Goal: Task Accomplishment & Management: Use online tool/utility

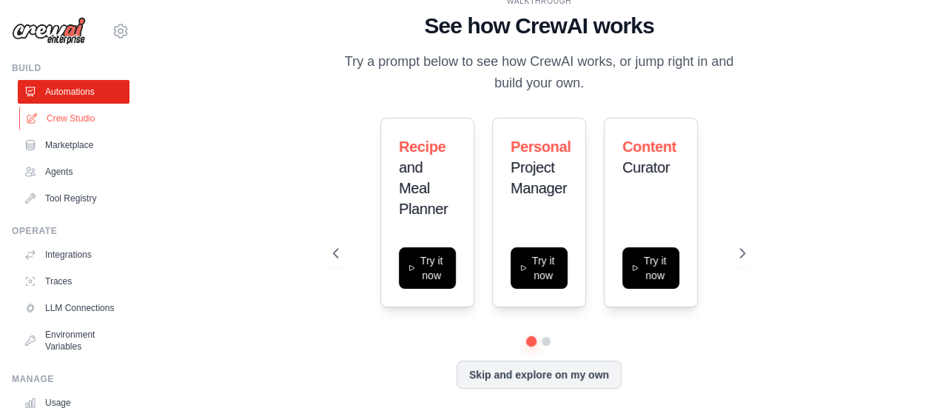
click at [59, 110] on link "Crew Studio" at bounding box center [75, 119] width 112 height 24
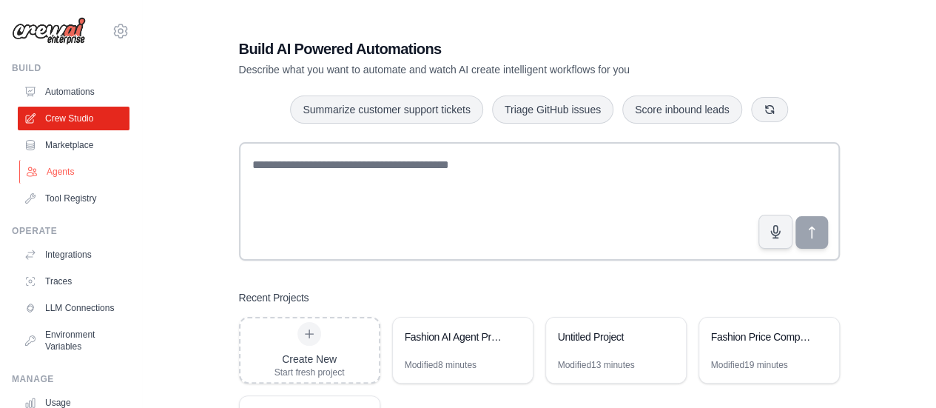
click at [85, 163] on link "Agents" at bounding box center [75, 172] width 112 height 24
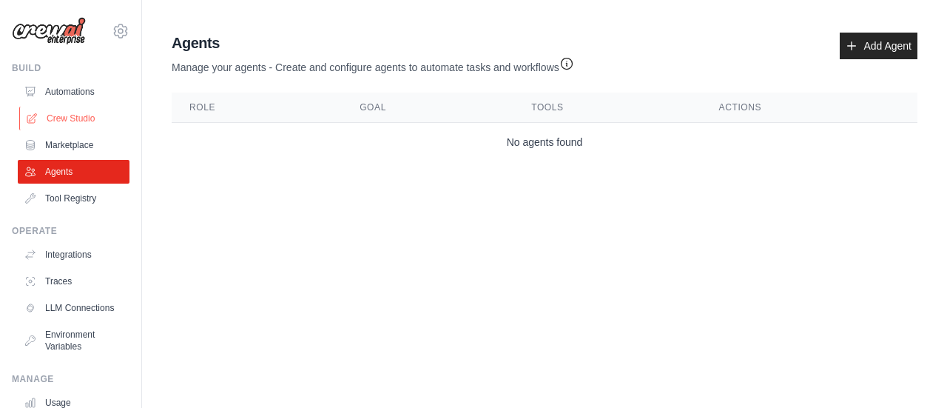
click at [53, 109] on link "Crew Studio" at bounding box center [75, 119] width 112 height 24
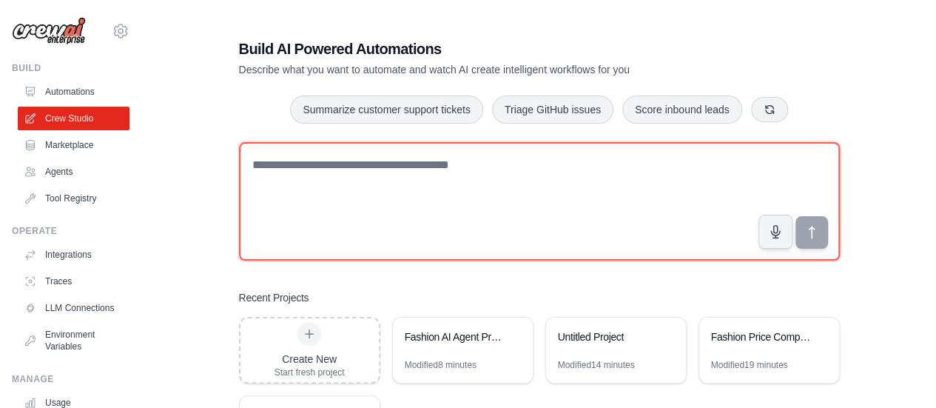
click at [373, 184] on textarea at bounding box center [539, 201] width 601 height 118
type textarea "*"
paste textarea "**********"
type textarea "**********"
paste textarea "**********"
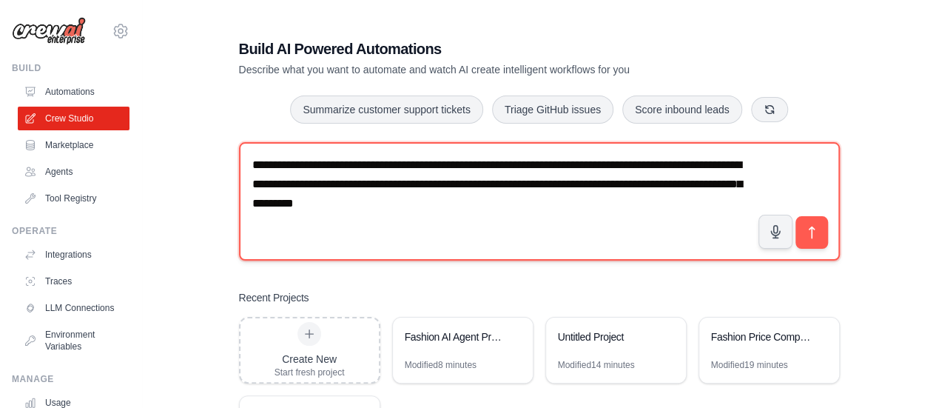
paste textarea "**********"
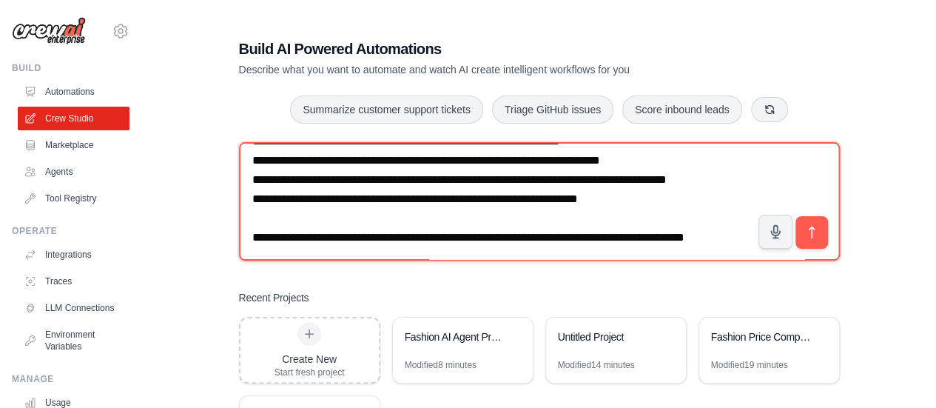
scroll to position [894, 0]
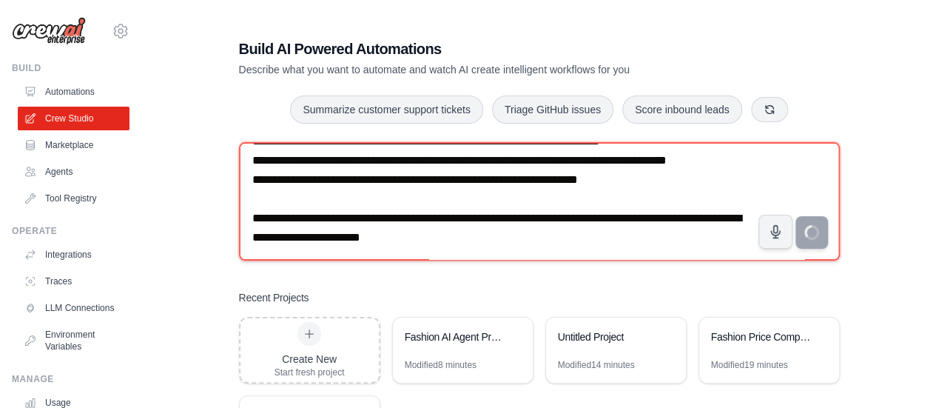
type textarea "**********"
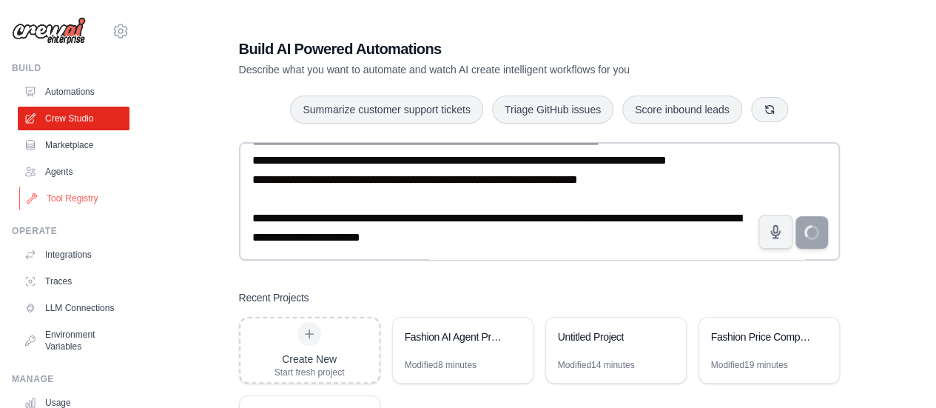
click at [47, 199] on link "Tool Registry" at bounding box center [75, 198] width 112 height 24
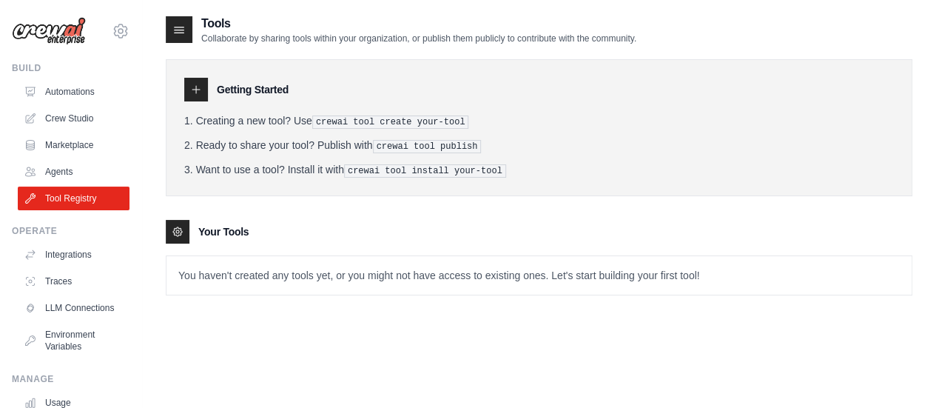
click at [198, 88] on icon at bounding box center [196, 90] width 12 height 12
click at [183, 27] on icon at bounding box center [180, 30] width 10 height 6
click at [170, 232] on div at bounding box center [178, 232] width 24 height 24
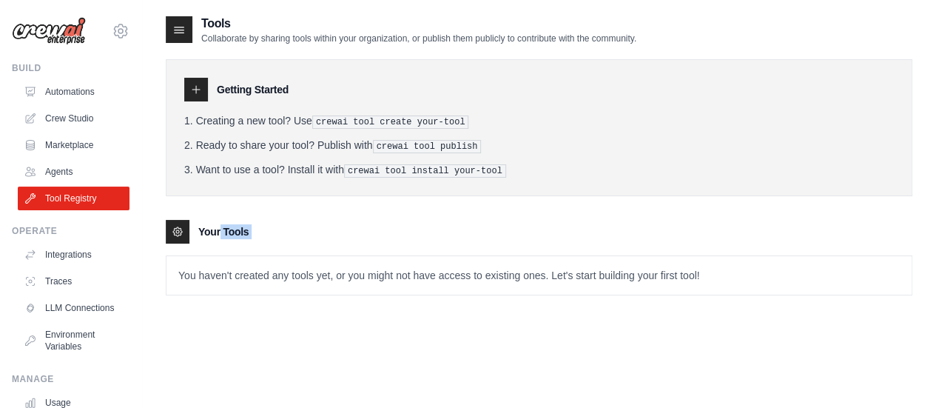
click at [299, 215] on div "Getting Started Creating a new tool? Use crewai tool create your-tool Ready to …" at bounding box center [539, 169] width 746 height 251
click at [84, 91] on link "Automations" at bounding box center [75, 92] width 112 height 24
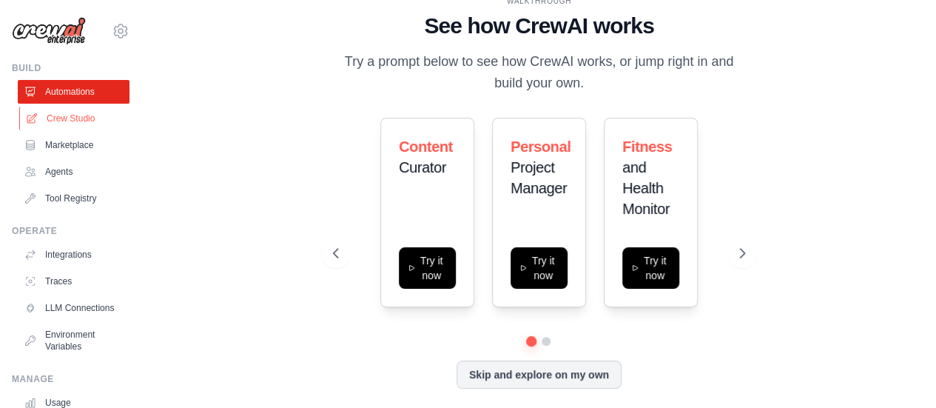
click at [72, 115] on link "Crew Studio" at bounding box center [75, 119] width 112 height 24
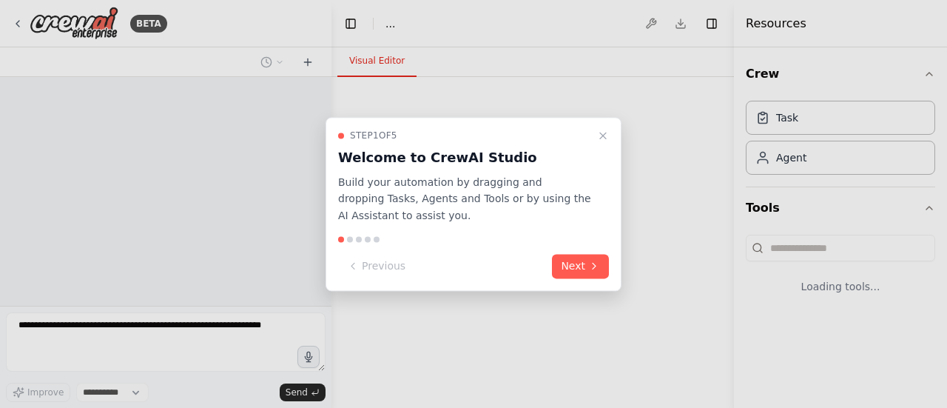
select select "****"
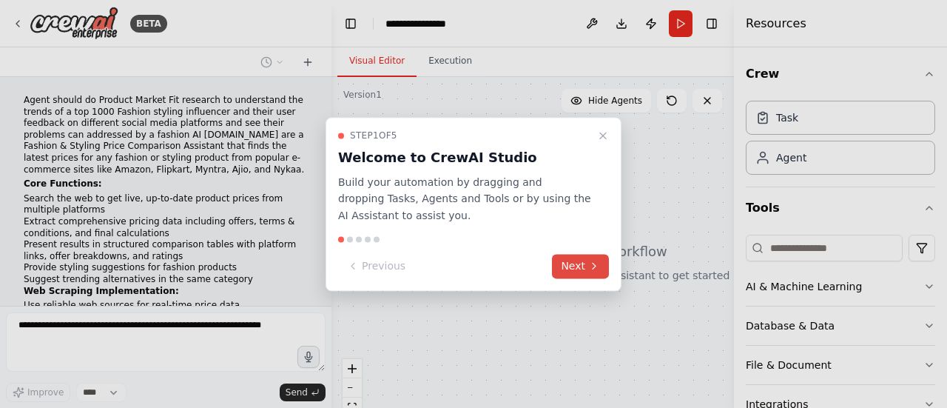
scroll to position [482, 0]
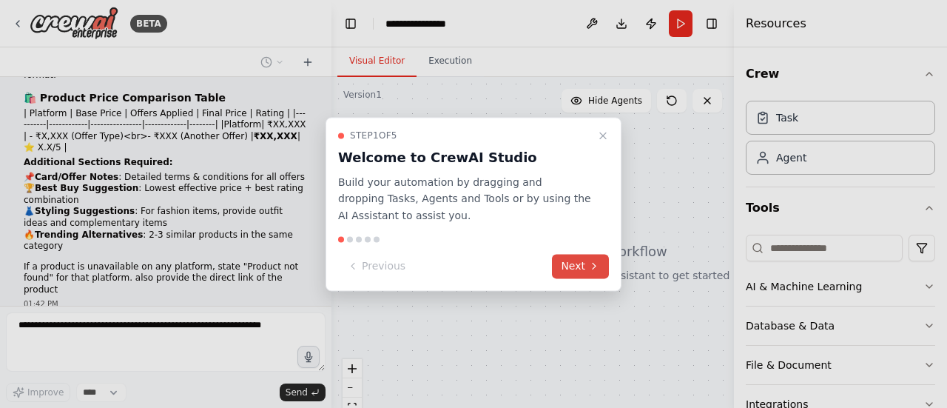
click at [594, 266] on icon at bounding box center [594, 266] width 12 height 12
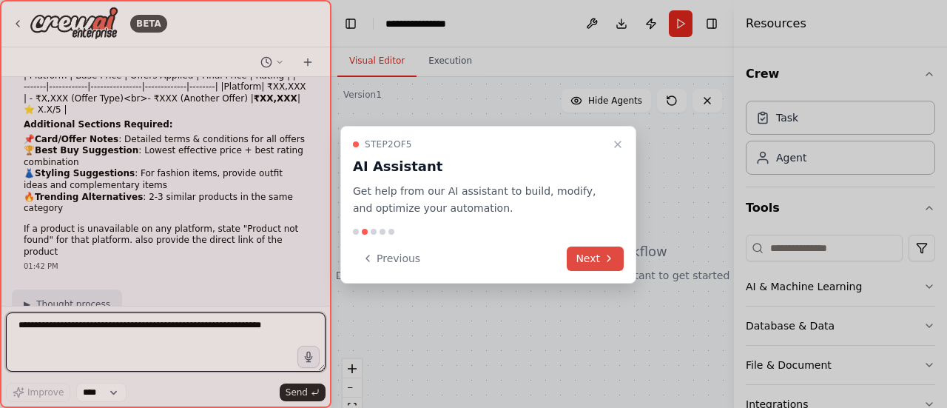
click at [594, 266] on button "Next" at bounding box center [595, 258] width 57 height 24
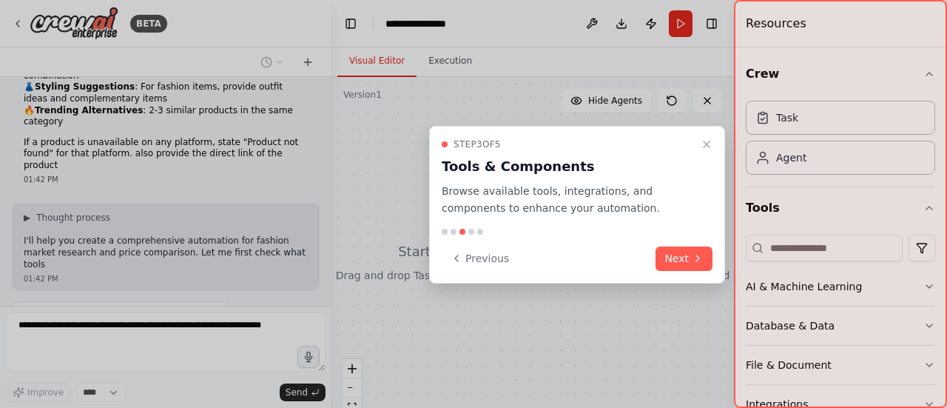
scroll to position [617, 0]
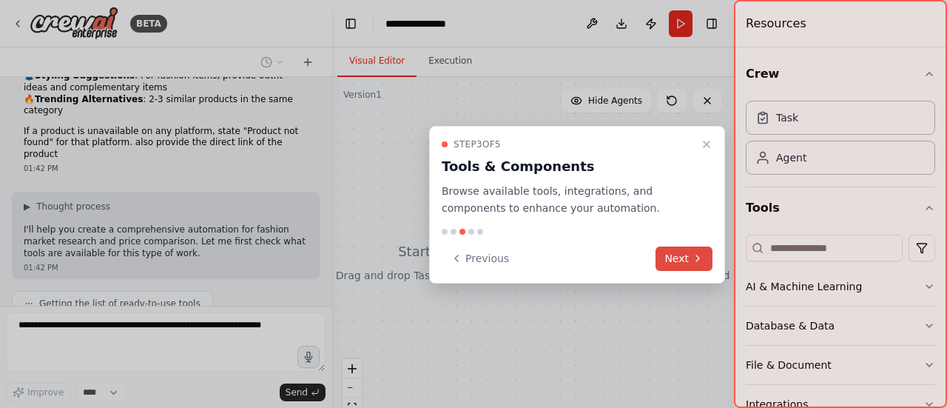
click at [668, 264] on button "Next" at bounding box center [683, 258] width 57 height 24
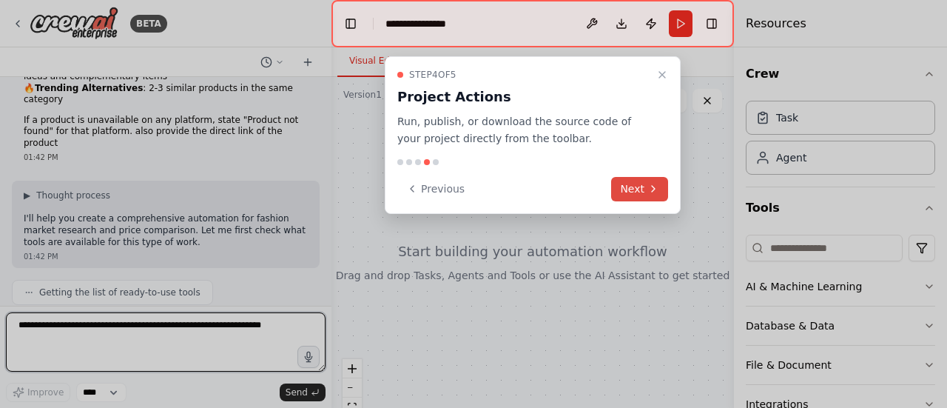
click at [645, 189] on button "Next" at bounding box center [639, 189] width 57 height 24
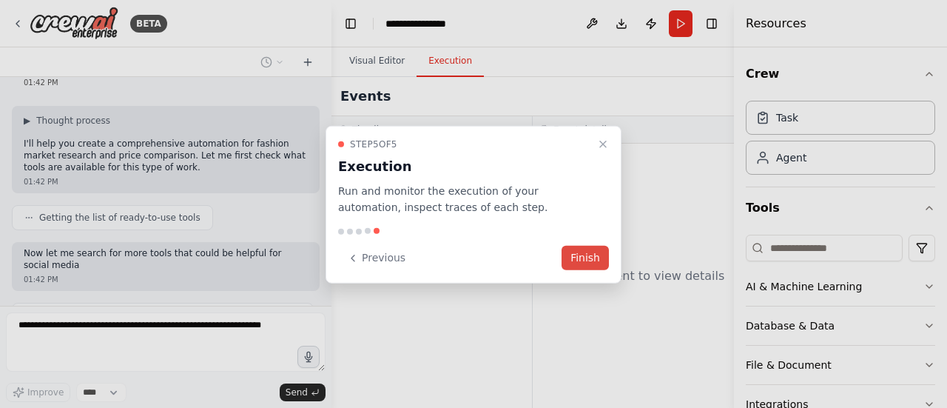
scroll to position [715, 0]
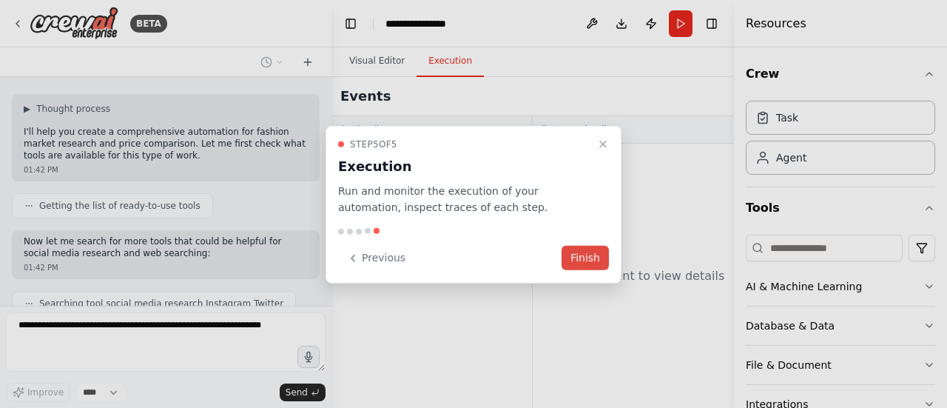
click at [583, 253] on button "Finish" at bounding box center [584, 258] width 47 height 24
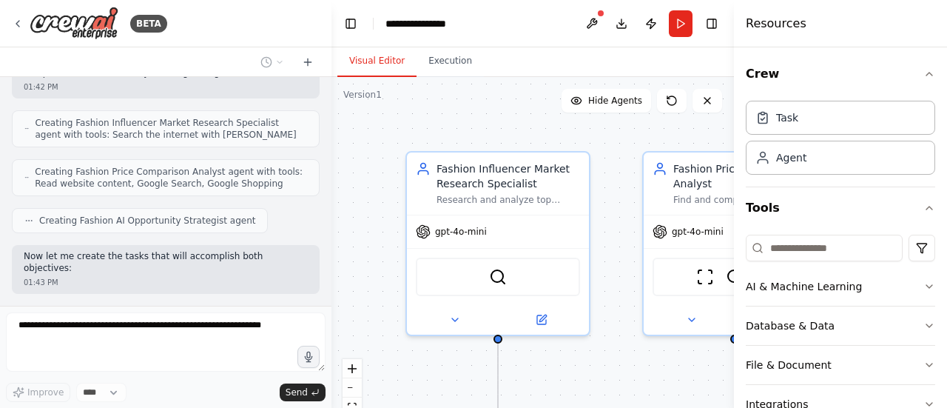
scroll to position [1115, 0]
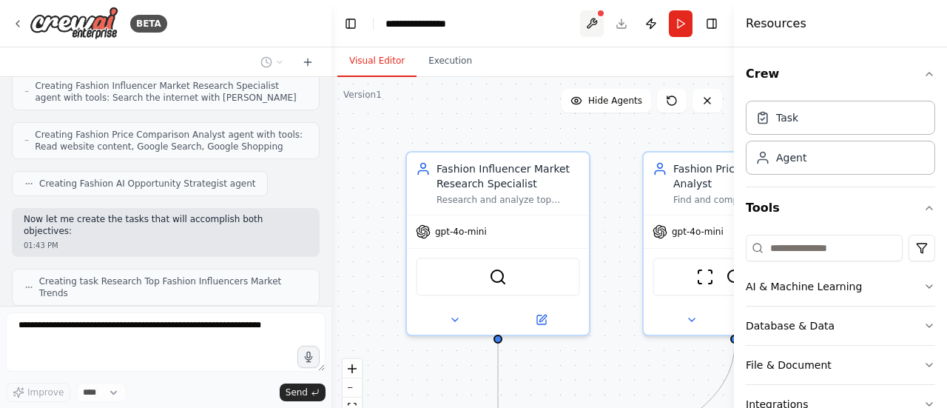
click at [590, 27] on button at bounding box center [592, 23] width 24 height 27
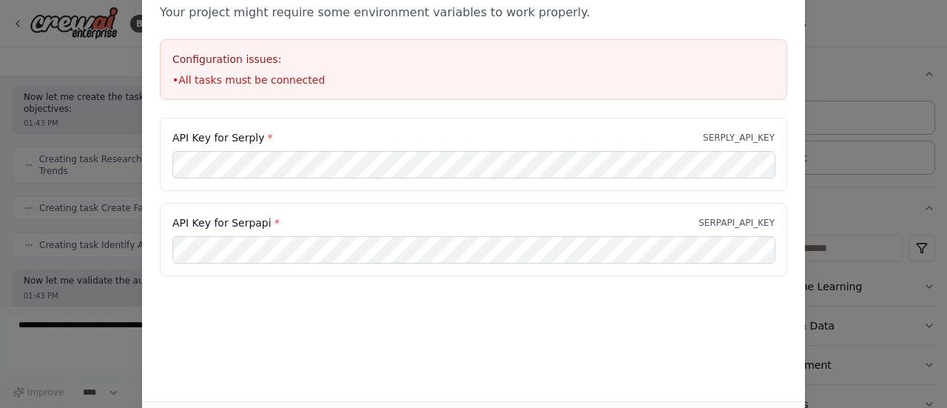
scroll to position [1249, 0]
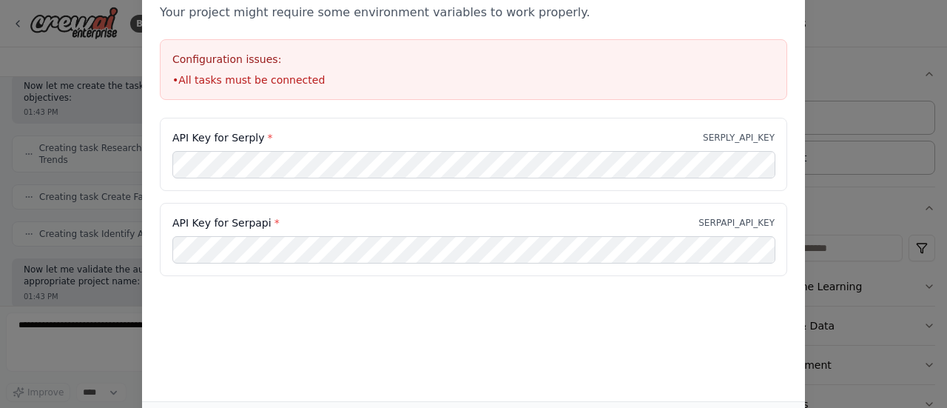
click at [899, 175] on div "Environment configuration Your project might require some environment variables…" at bounding box center [473, 204] width 947 height 408
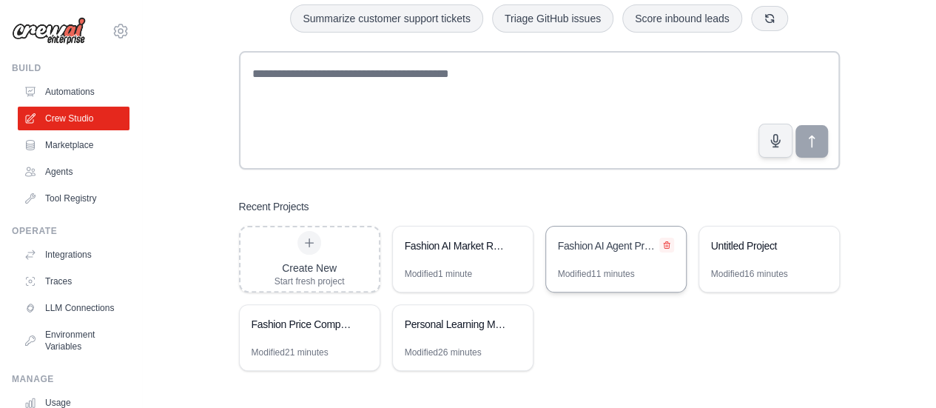
click at [667, 242] on icon at bounding box center [667, 245] width 6 height 7
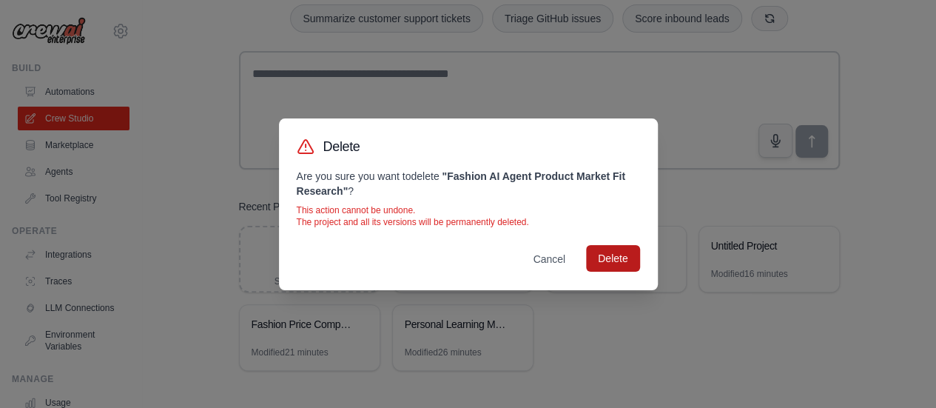
click at [612, 254] on button "Delete" at bounding box center [612, 258] width 53 height 27
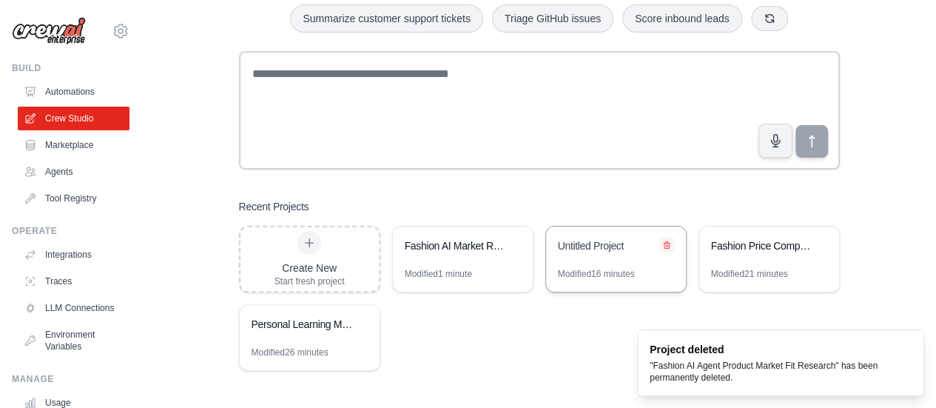
click at [670, 243] on icon at bounding box center [666, 244] width 9 height 9
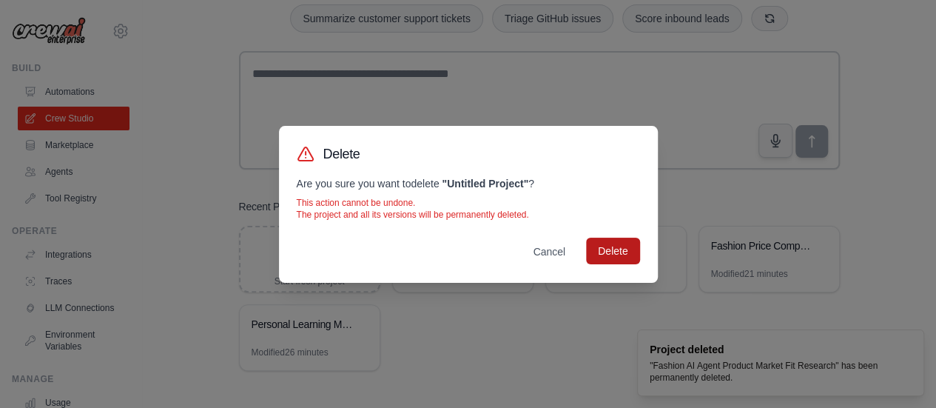
click at [611, 253] on button "Delete" at bounding box center [612, 250] width 53 height 27
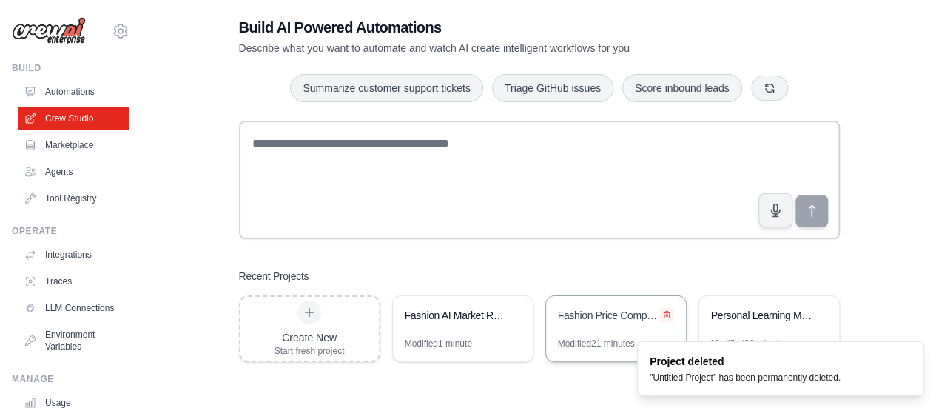
click at [666, 311] on icon at bounding box center [667, 314] width 6 height 7
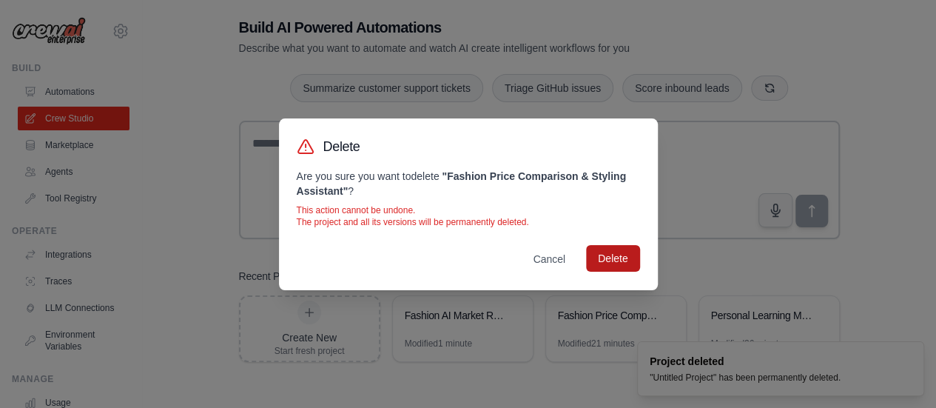
click at [601, 254] on button "Delete" at bounding box center [612, 258] width 53 height 27
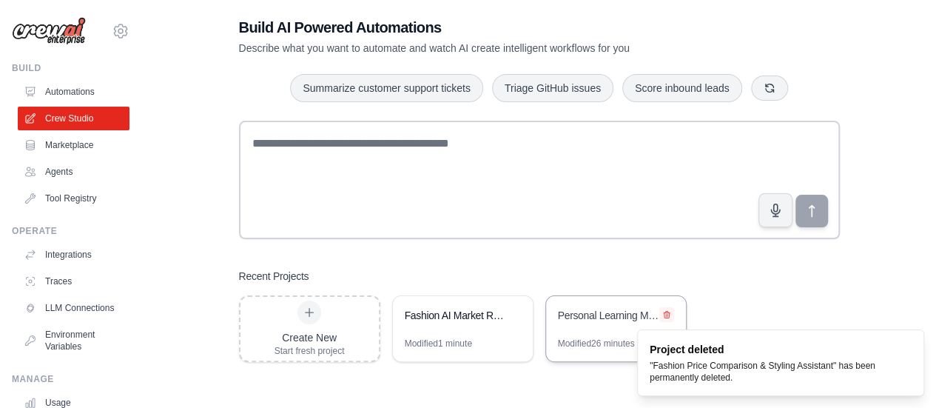
click at [669, 310] on icon at bounding box center [666, 314] width 9 height 9
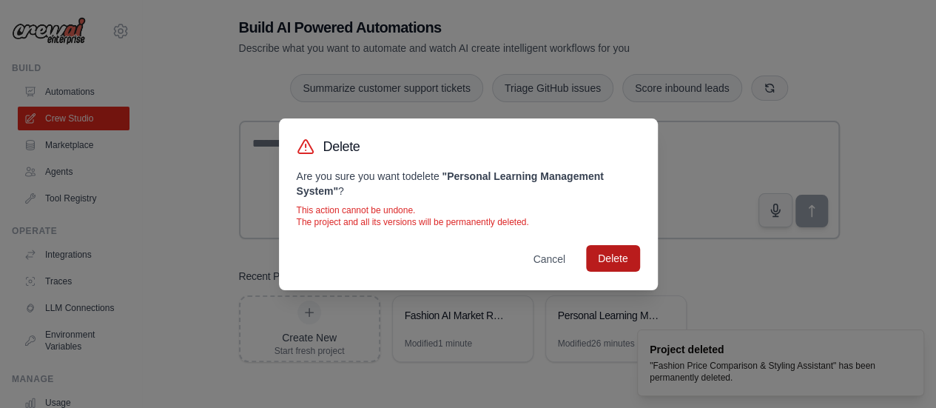
click at [617, 262] on button "Delete" at bounding box center [612, 258] width 53 height 27
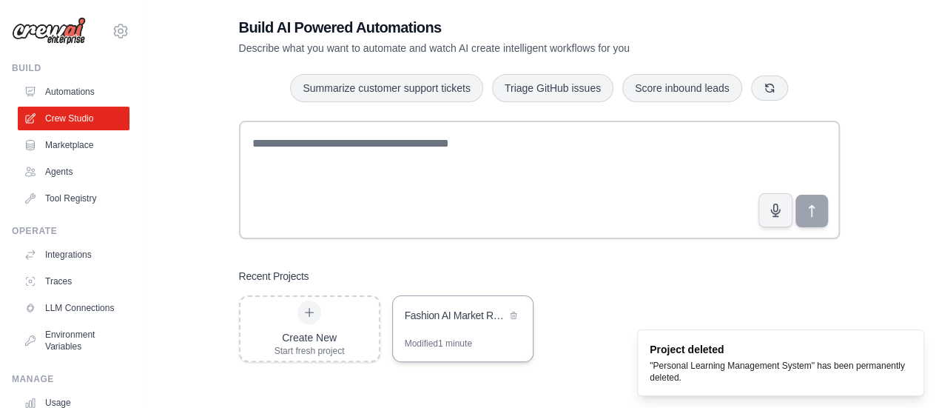
click at [425, 322] on div "Fashion AI Market Research & Price Comparison System" at bounding box center [455, 315] width 101 height 15
click at [472, 345] on div "Modified 1 minute" at bounding box center [438, 343] width 67 height 12
click at [428, 326] on div "Fashion AI Market Research & Price Comparison System" at bounding box center [463, 316] width 140 height 41
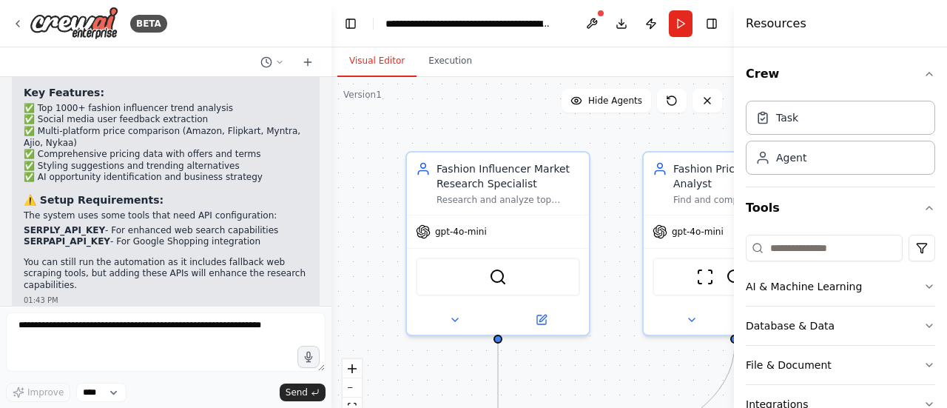
scroll to position [115, 0]
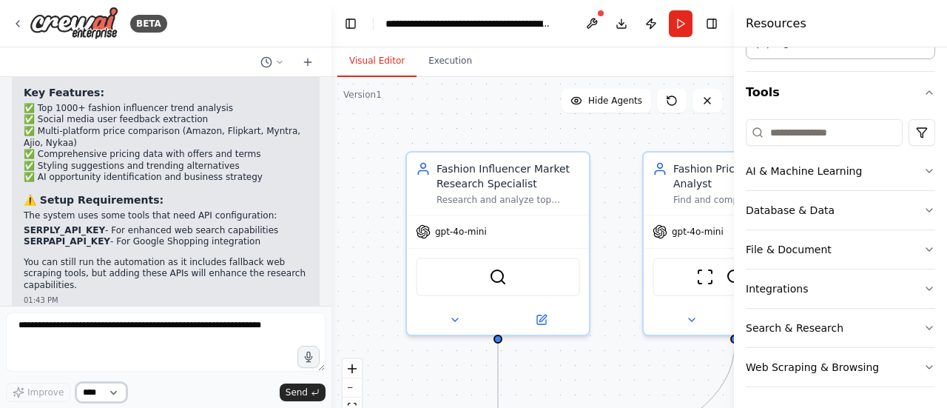
click at [95, 394] on select "****" at bounding box center [101, 391] width 50 height 19
click at [583, 21] on button at bounding box center [592, 23] width 24 height 27
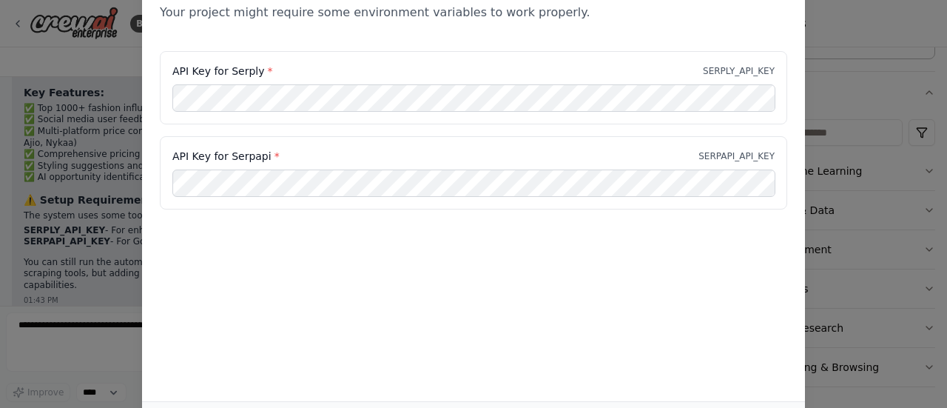
click at [834, 155] on div "Environment configuration Your project might require some environment variables…" at bounding box center [473, 204] width 947 height 408
click at [766, 55] on div "API Key for Serply * SERPLY_API_KEY" at bounding box center [473, 87] width 627 height 73
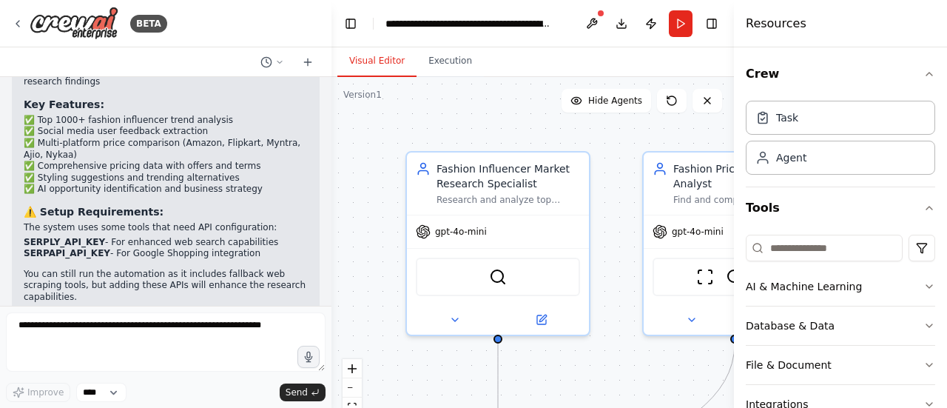
scroll to position [1867, 0]
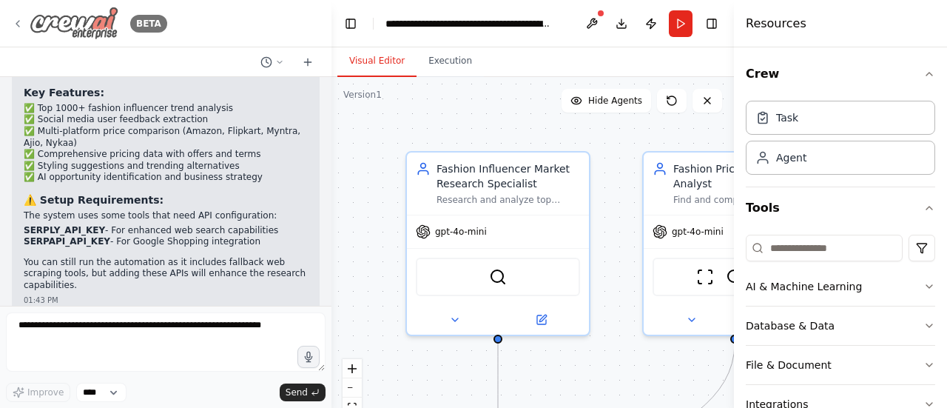
click at [18, 29] on icon at bounding box center [18, 24] width 12 height 12
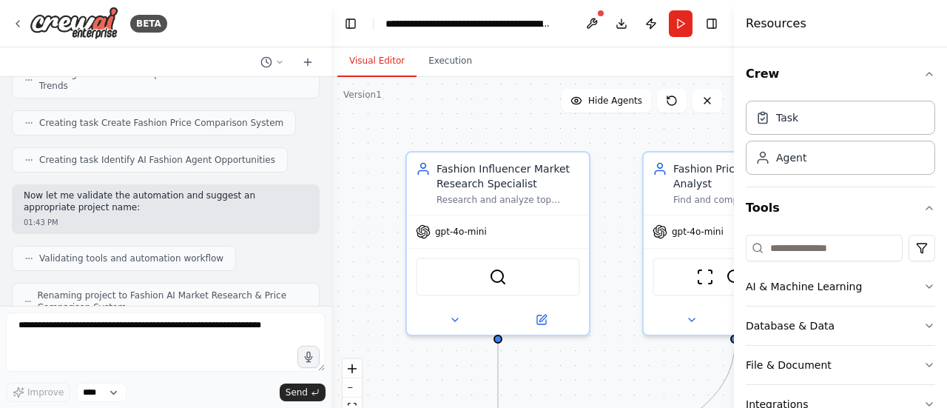
scroll to position [1311, 0]
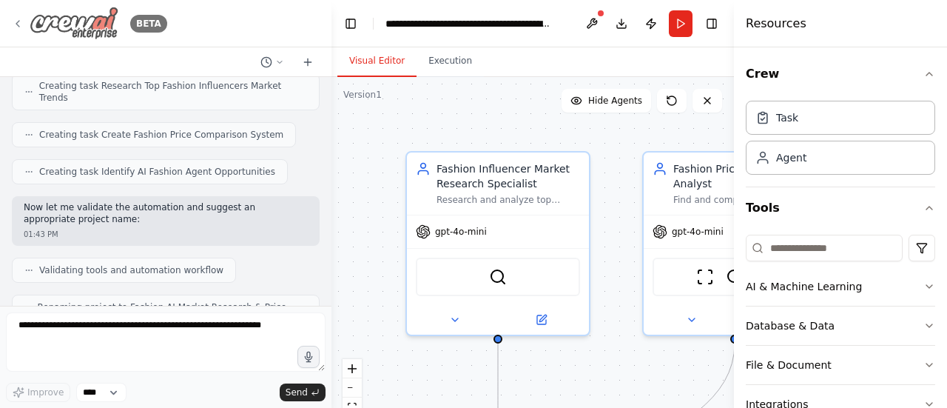
click at [24, 22] on div "BETA" at bounding box center [89, 23] width 155 height 33
